Goal: Task Accomplishment & Management: Manage account settings

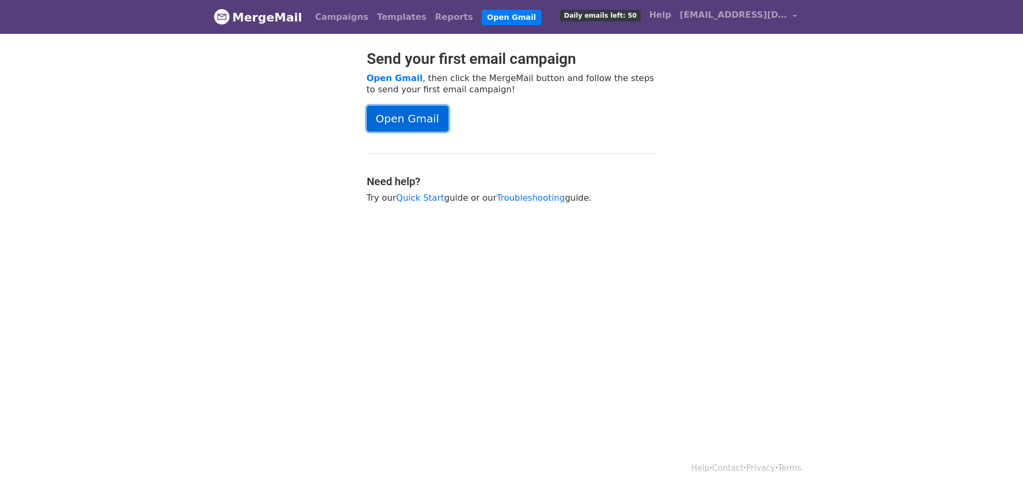
click at [414, 120] on link "Open Gmail" at bounding box center [408, 119] width 82 height 26
click at [406, 115] on link "Open Gmail" at bounding box center [408, 119] width 82 height 26
click at [664, 18] on link "Help" at bounding box center [660, 14] width 31 height 21
click at [518, 194] on link "Troubleshooting" at bounding box center [531, 198] width 68 height 10
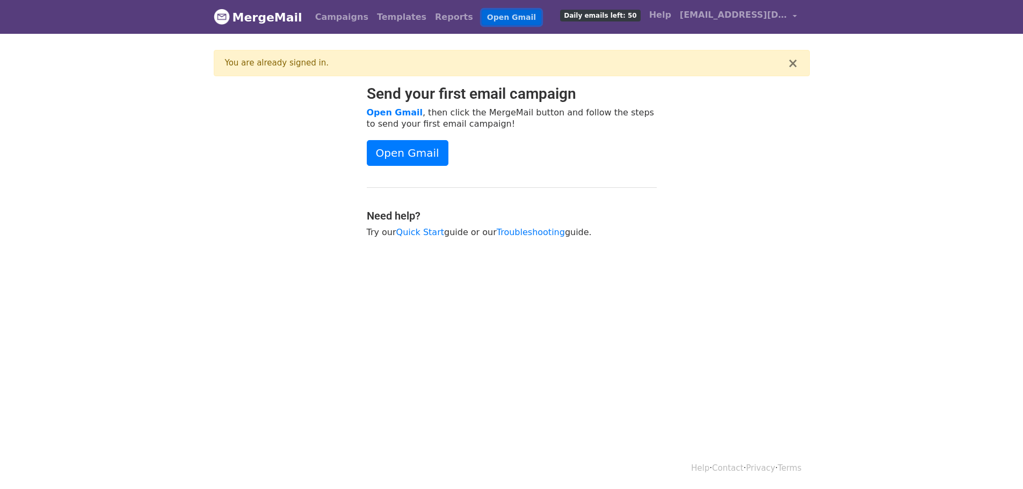
click at [486, 20] on link "Open Gmail" at bounding box center [512, 18] width 60 height 16
click at [720, 21] on span "[EMAIL_ADDRESS][DOMAIN_NAME]" at bounding box center [733, 15] width 107 height 13
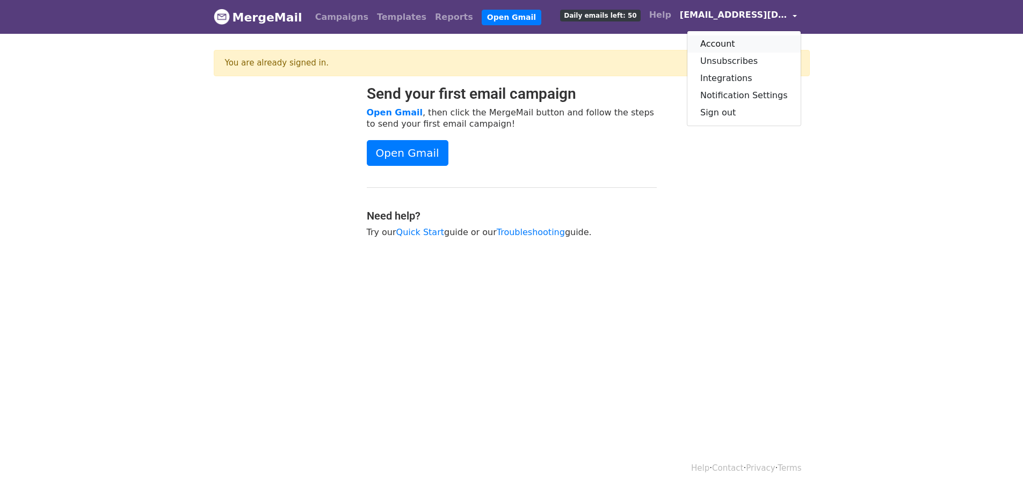
click at [735, 38] on link "Account" at bounding box center [743, 43] width 113 height 17
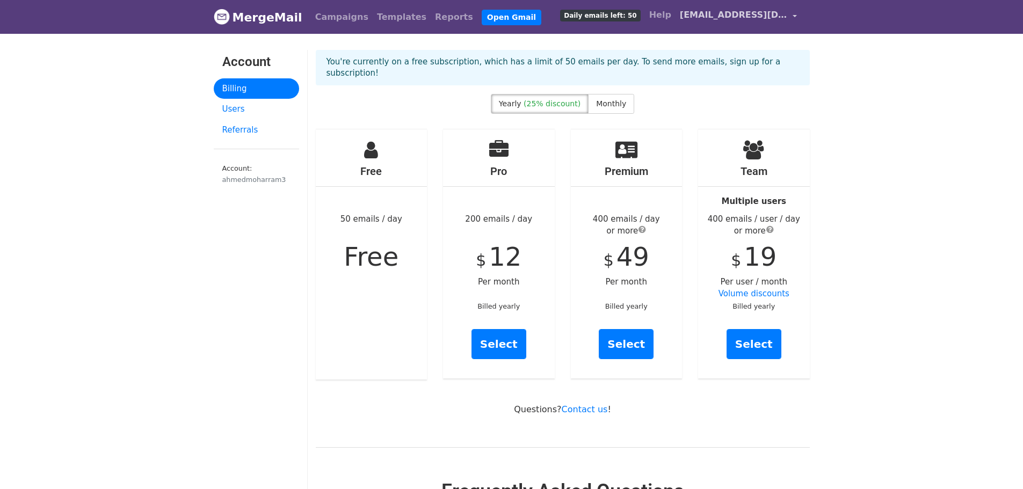
click at [739, 16] on span "[EMAIL_ADDRESS][DOMAIN_NAME]" at bounding box center [733, 15] width 107 height 13
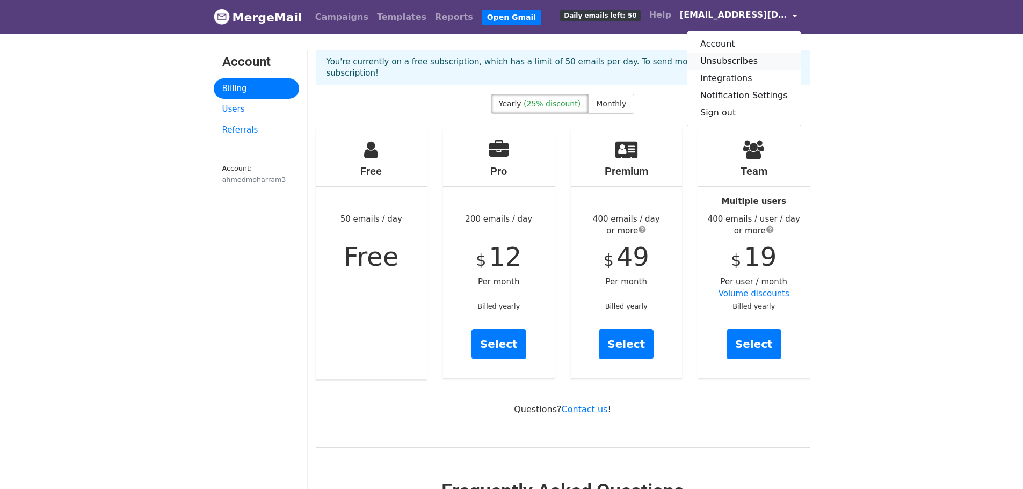
click at [748, 67] on link "Unsubscribes" at bounding box center [743, 61] width 113 height 17
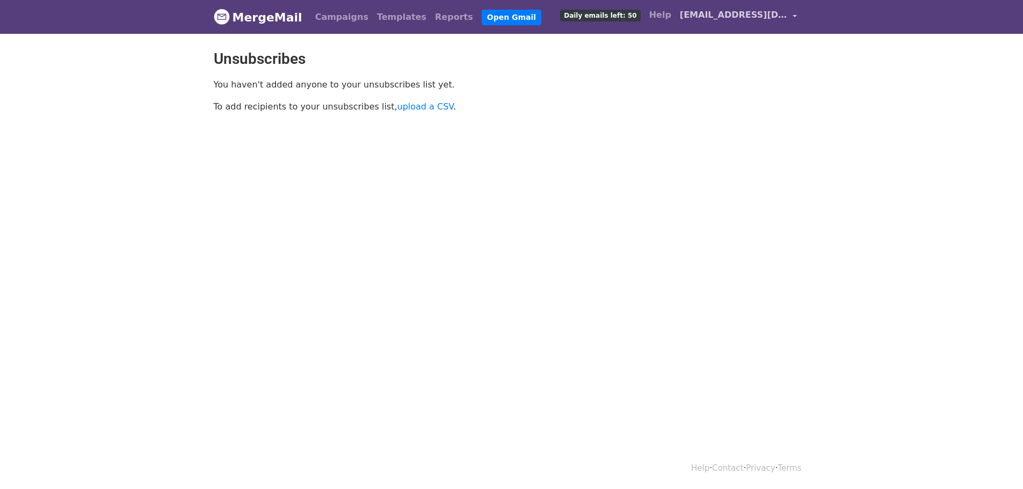
click at [701, 14] on span "[EMAIL_ADDRESS][DOMAIN_NAME]" at bounding box center [733, 15] width 107 height 13
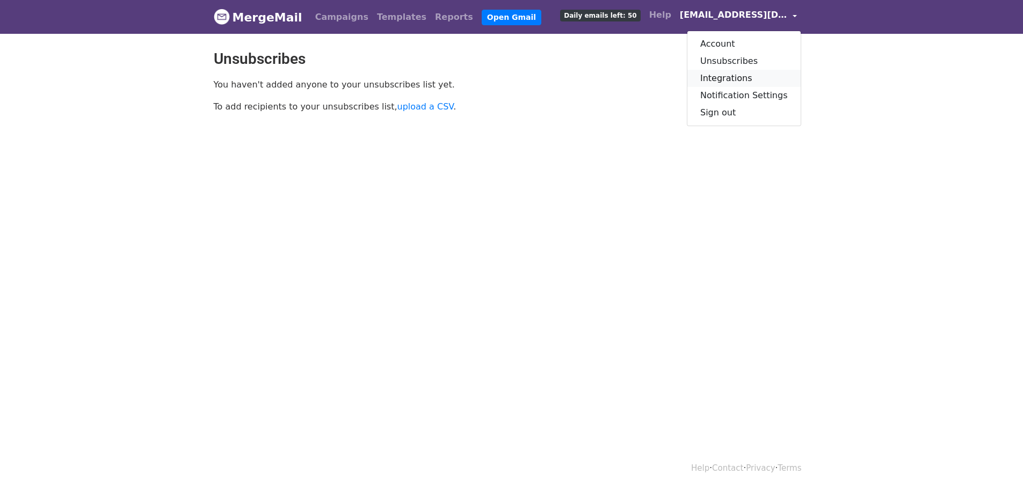
click at [744, 76] on link "Integrations" at bounding box center [743, 78] width 113 height 17
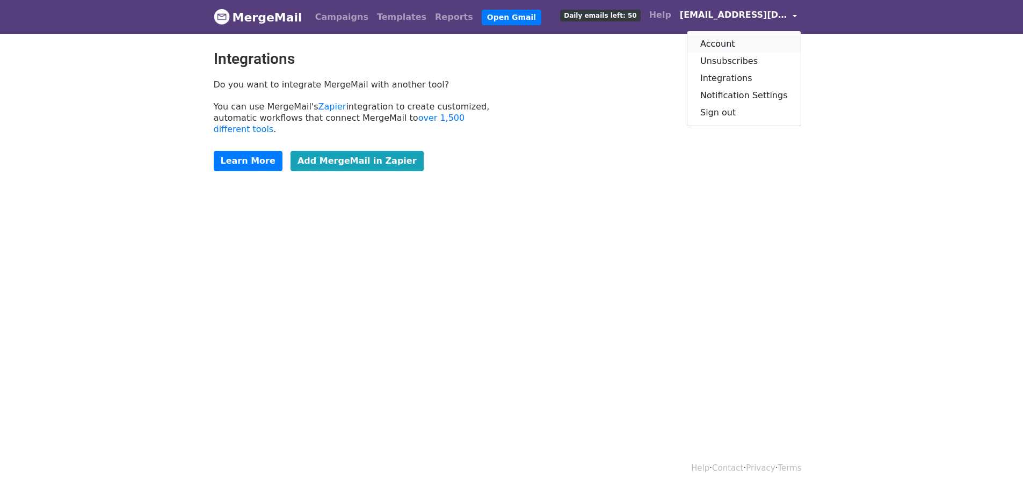
click at [735, 43] on link "Account" at bounding box center [743, 43] width 113 height 17
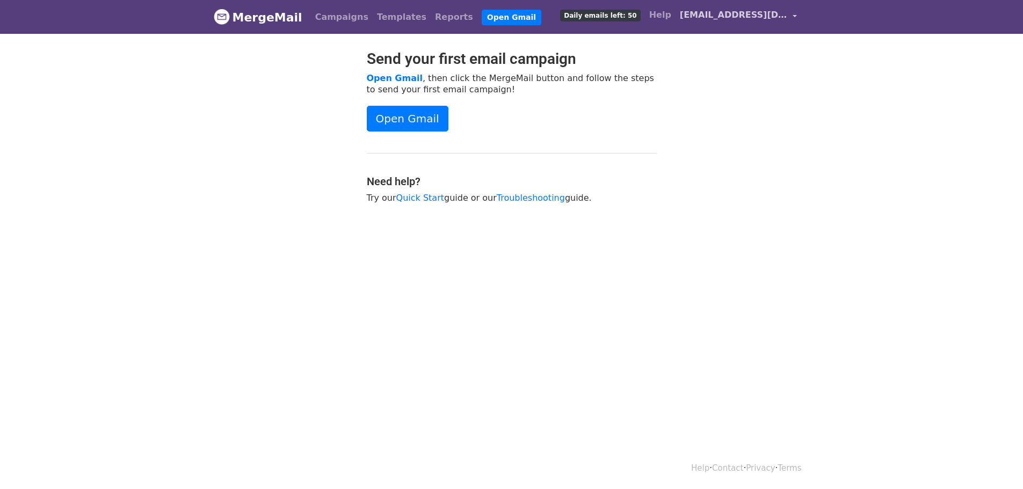
click at [756, 12] on span "[EMAIL_ADDRESS][DOMAIN_NAME]" at bounding box center [733, 15] width 107 height 13
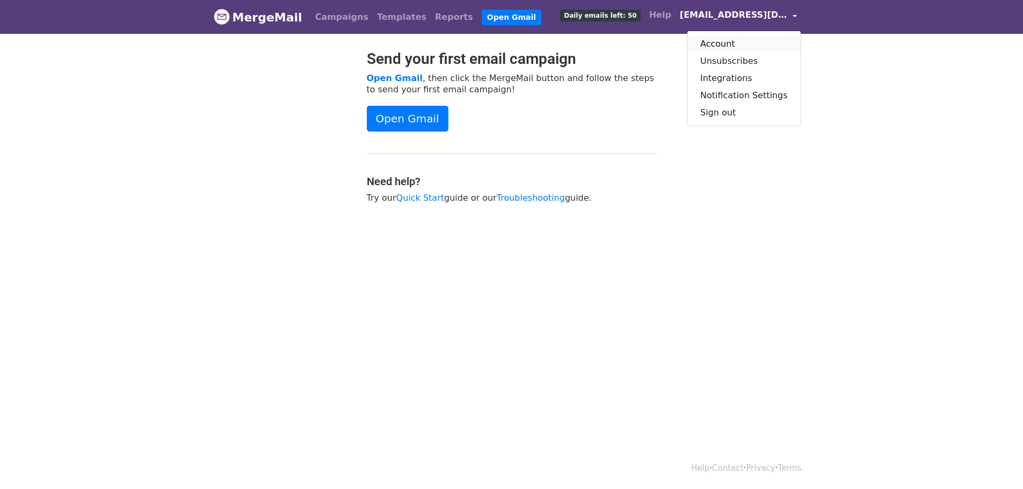
click at [734, 48] on link "Account" at bounding box center [743, 43] width 113 height 17
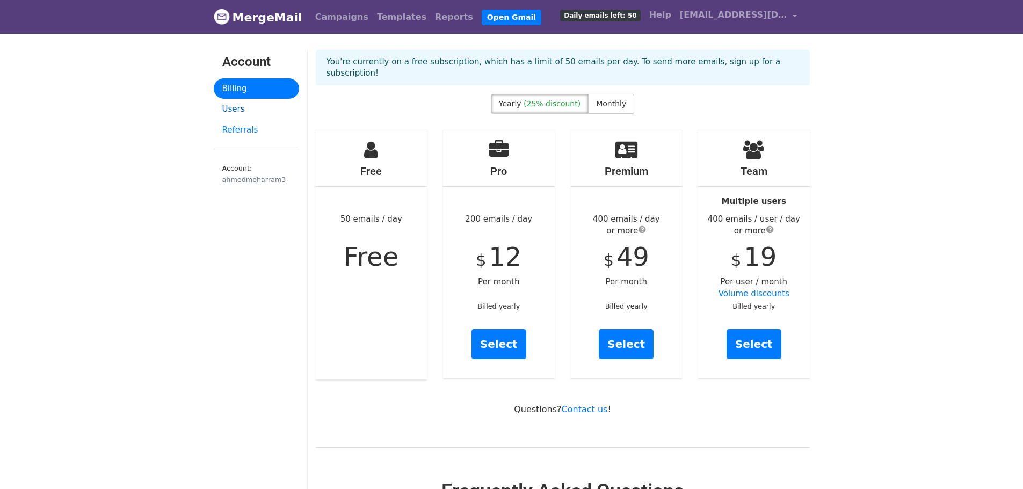
click at [219, 105] on link "Users" at bounding box center [256, 109] width 85 height 21
click at [667, 13] on link "Help" at bounding box center [660, 14] width 31 height 21
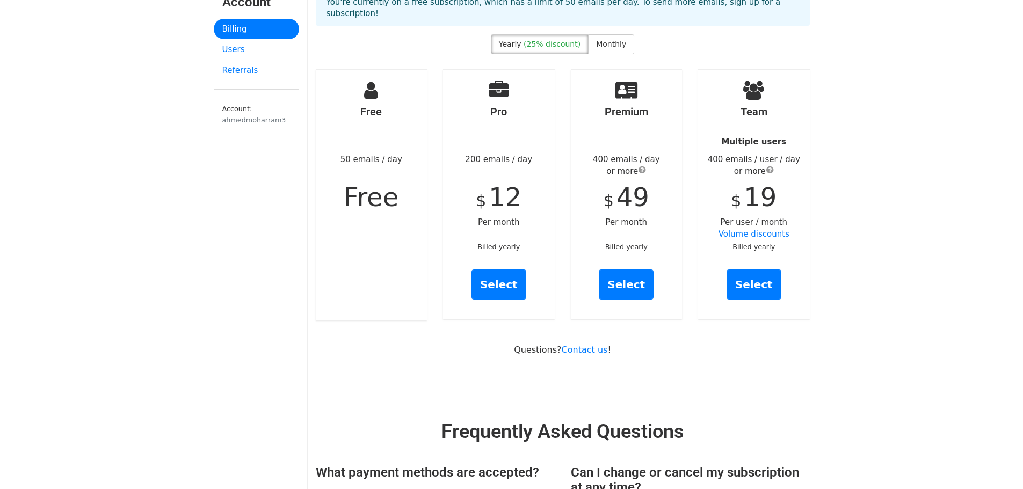
scroll to position [143, 0]
